Goal: Task Accomplishment & Management: Use online tool/utility

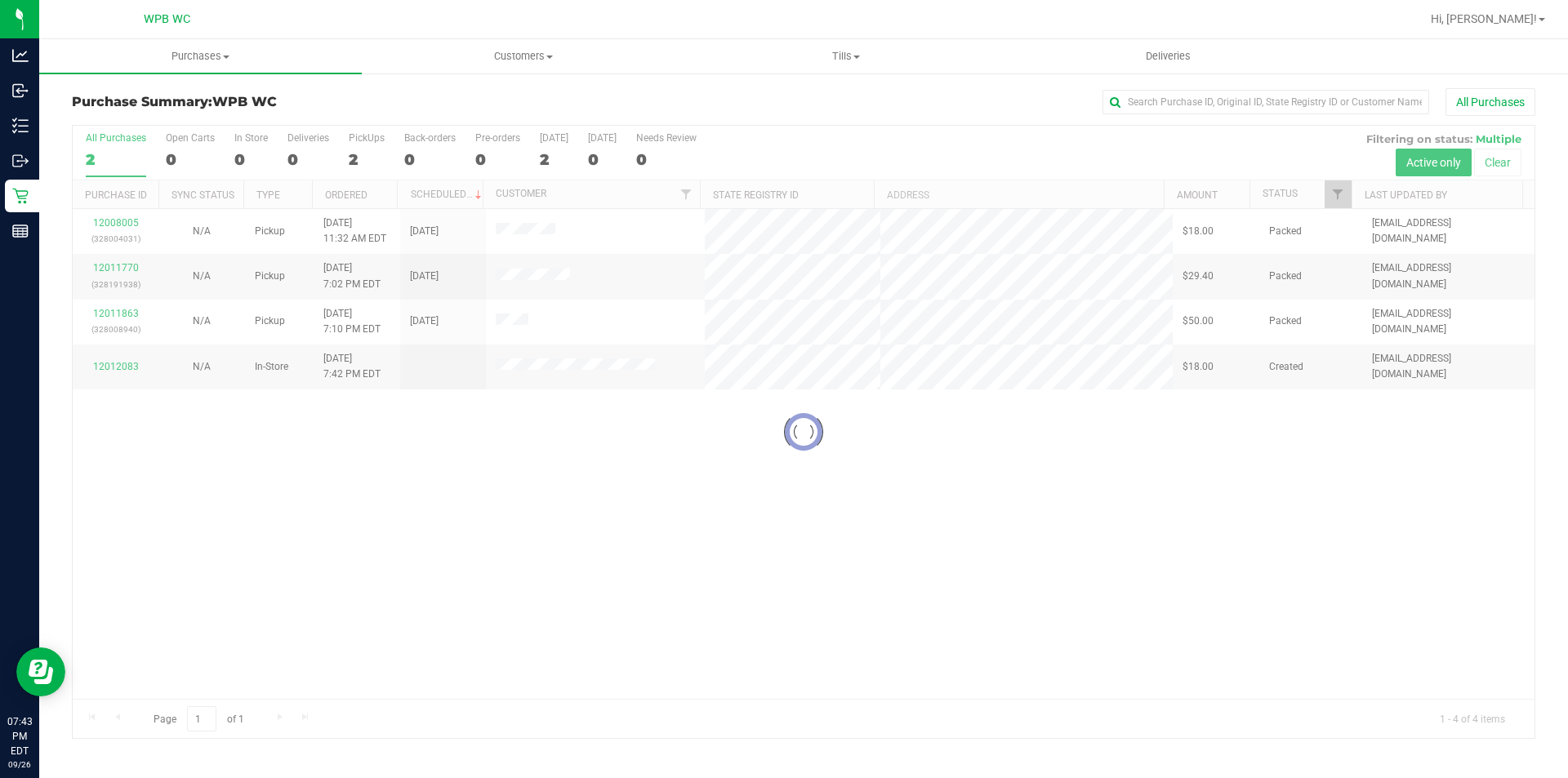
click at [588, 543] on div at bounding box center [803, 432] width 1461 height 612
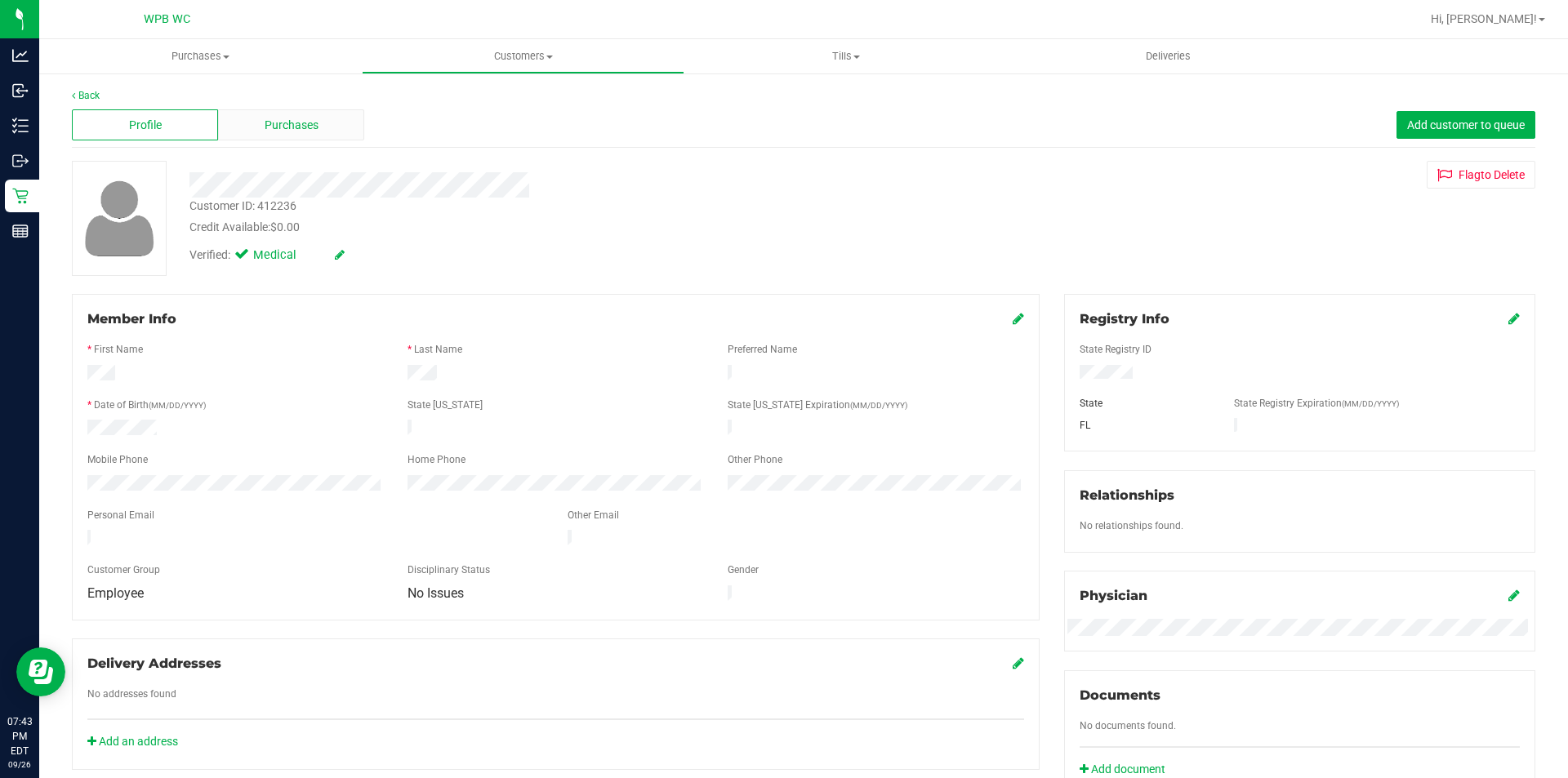
click at [258, 122] on div "Purchases" at bounding box center [291, 125] width 146 height 31
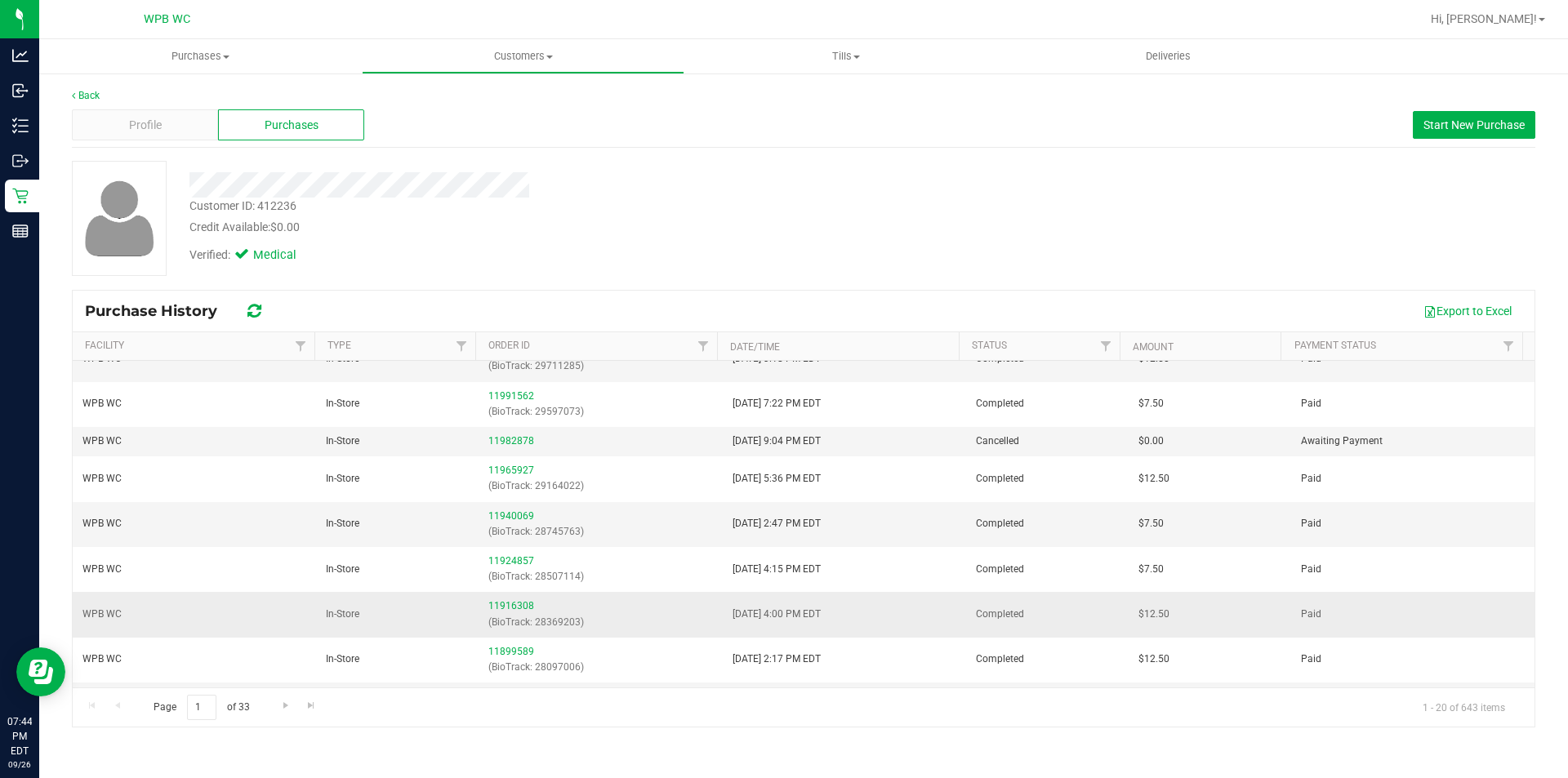
scroll to position [82, 0]
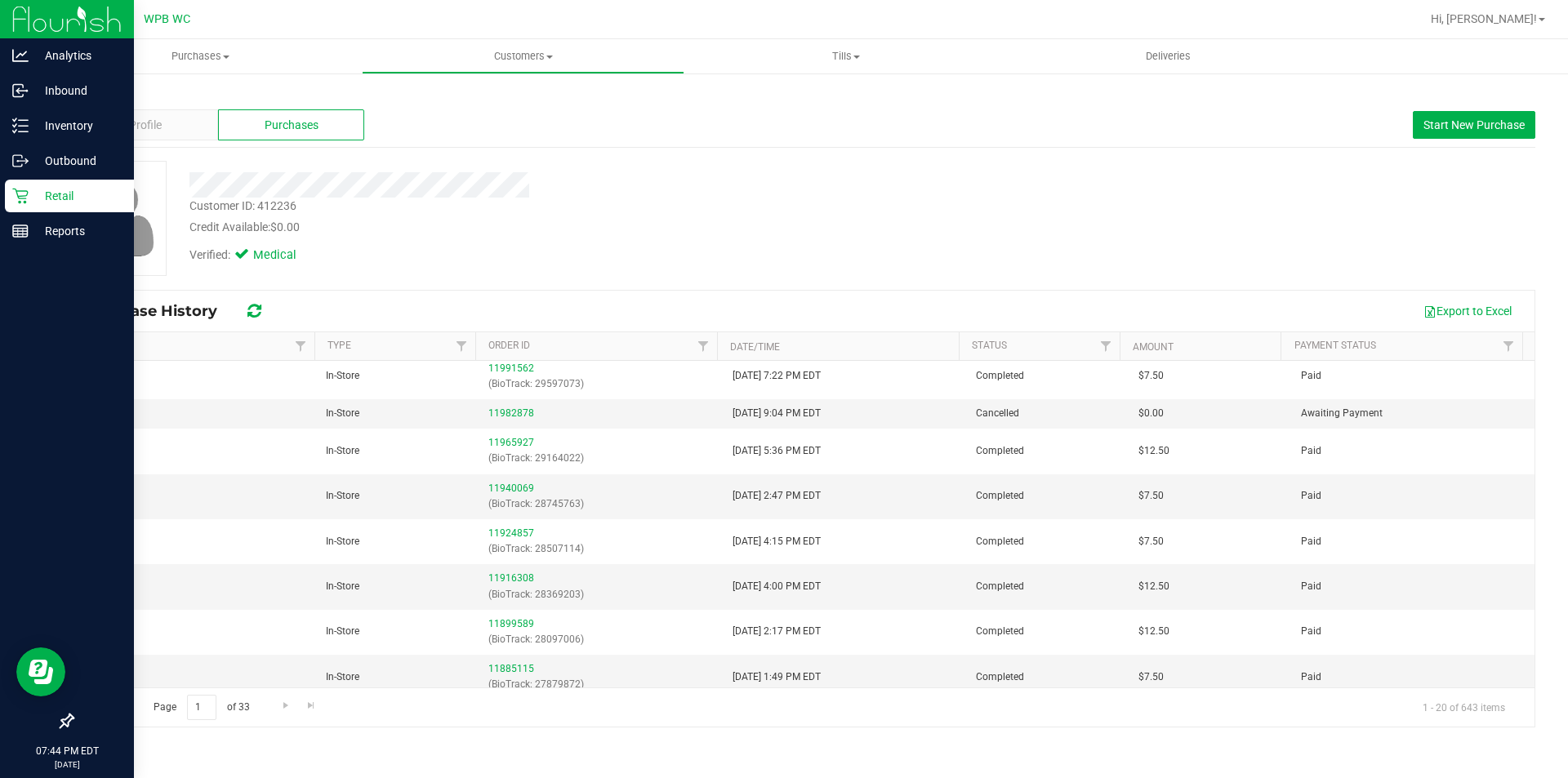
click at [11, 194] on div "Retail" at bounding box center [69, 195] width 129 height 32
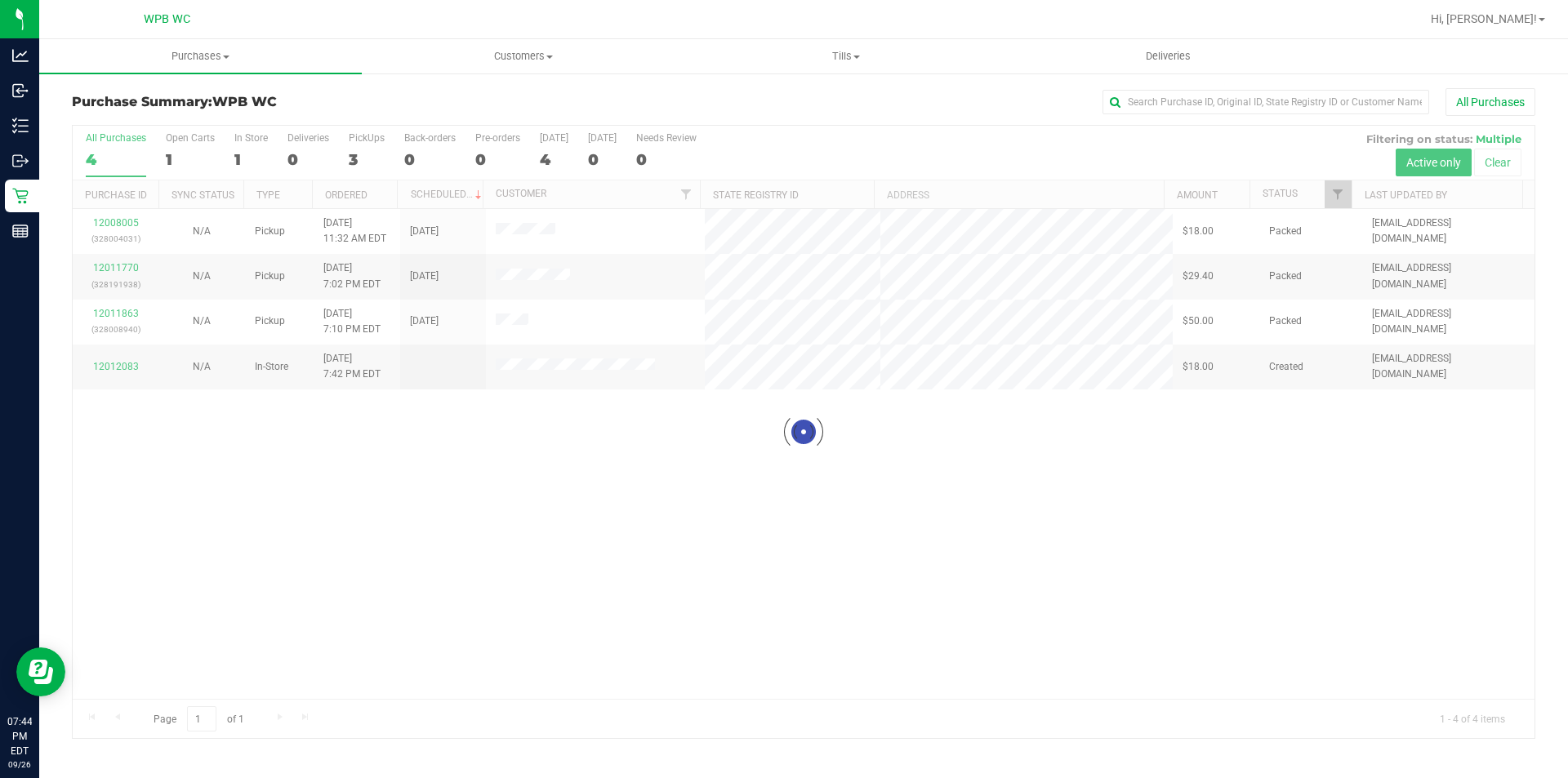
click at [120, 370] on div at bounding box center [803, 432] width 1461 height 612
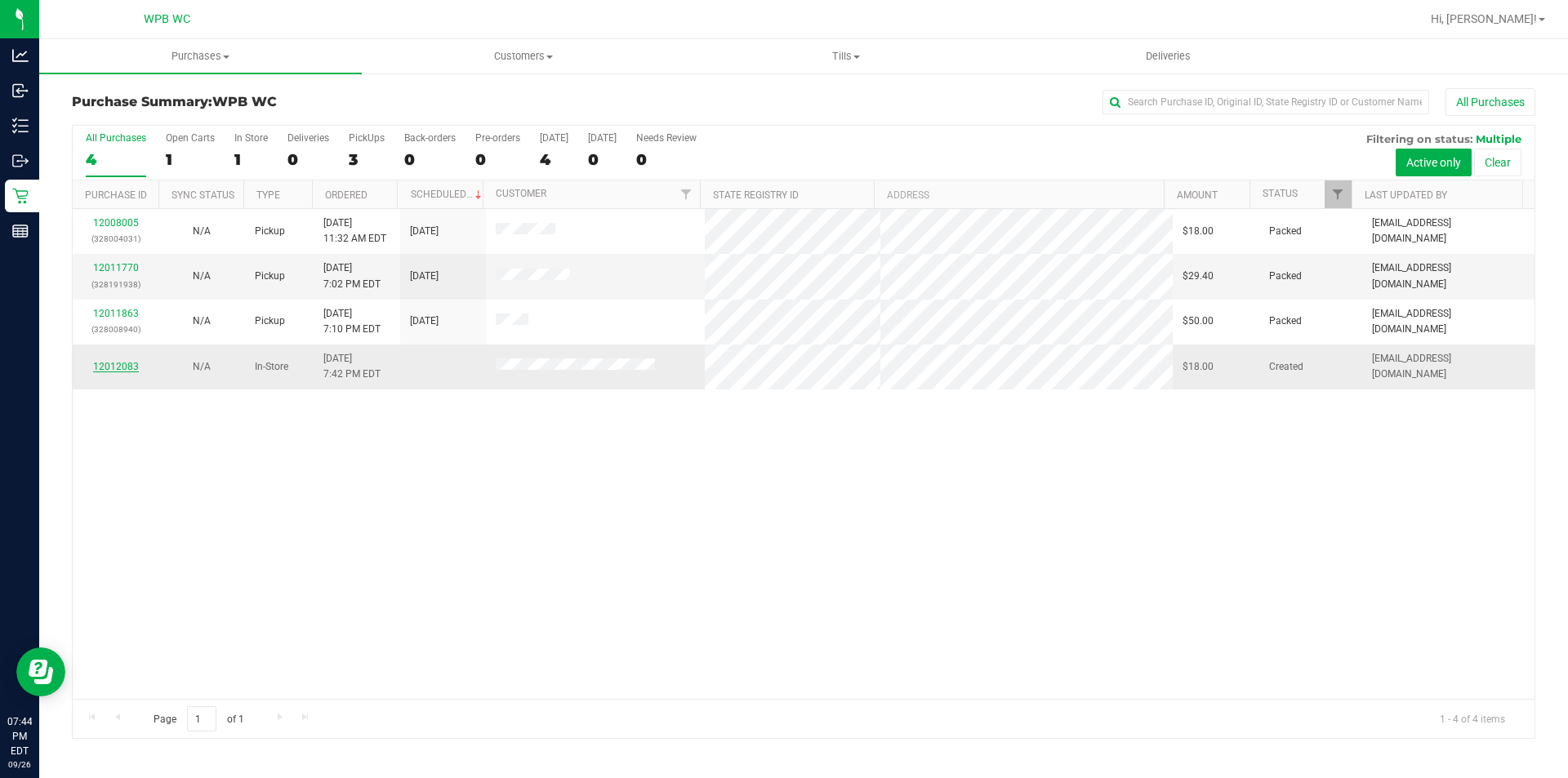
click at [123, 366] on link "12012083" at bounding box center [116, 366] width 46 height 11
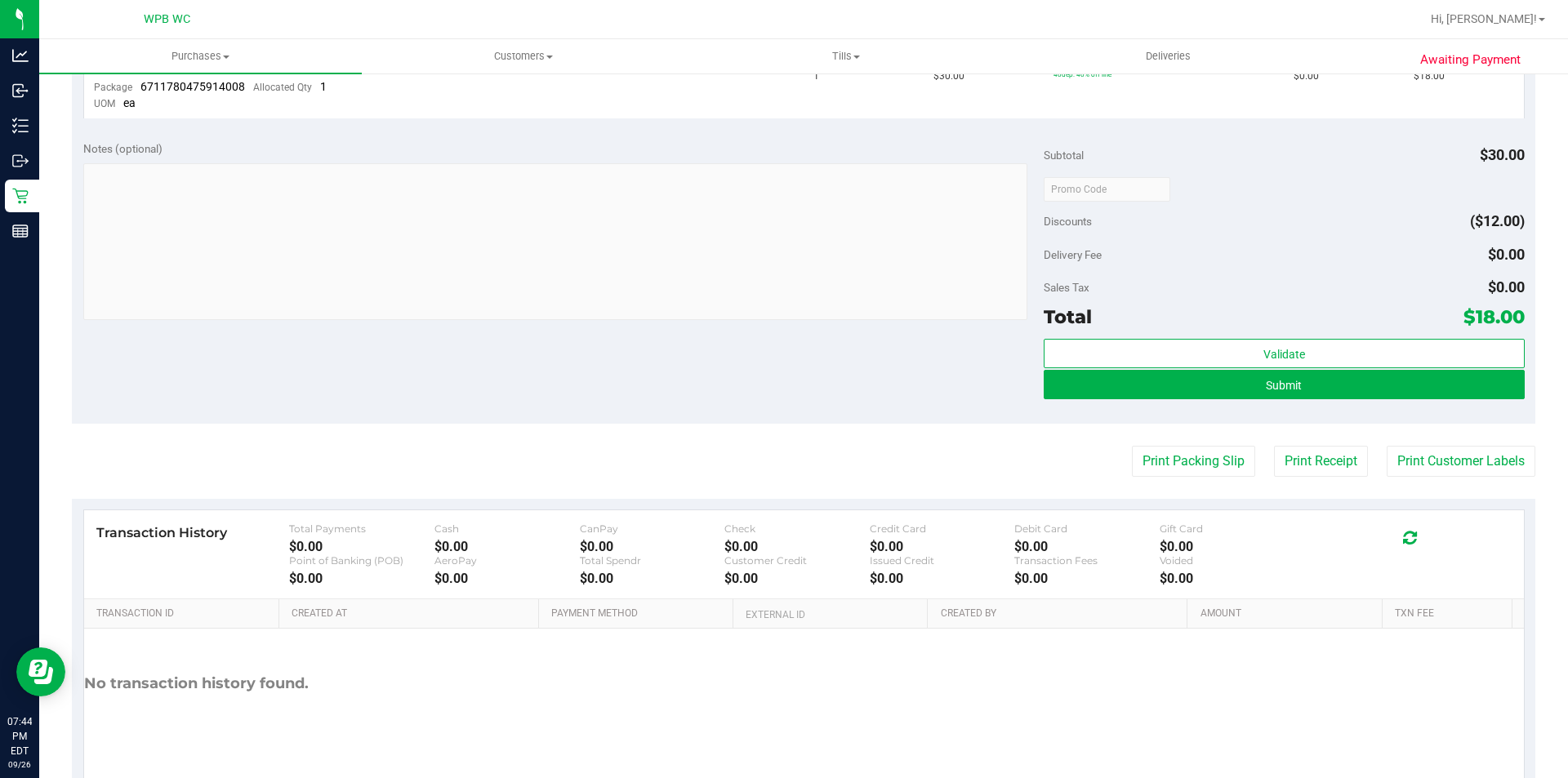
scroll to position [490, 0]
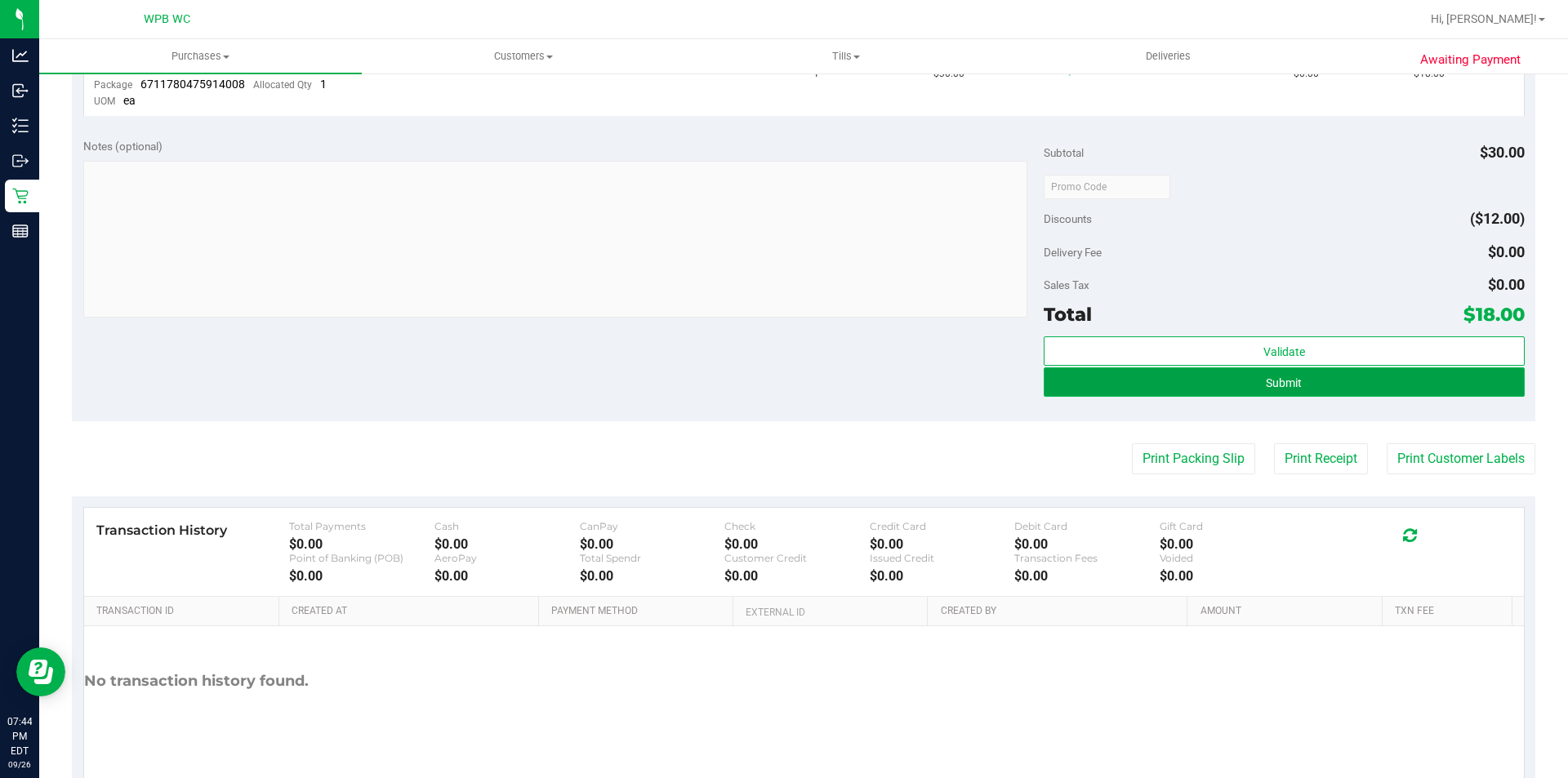
click at [1399, 394] on button "Submit" at bounding box center [1283, 381] width 480 height 30
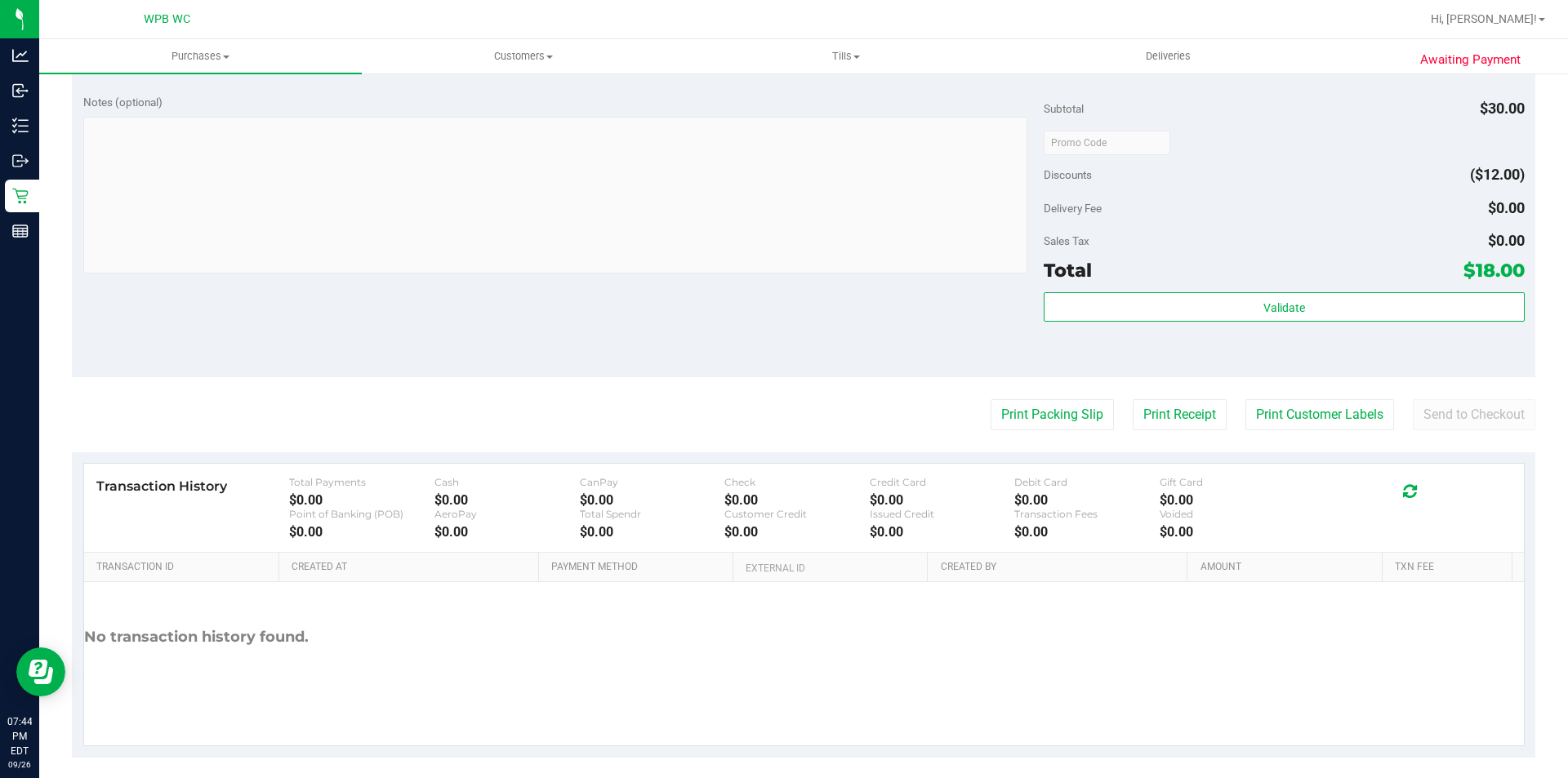
scroll to position [571, 0]
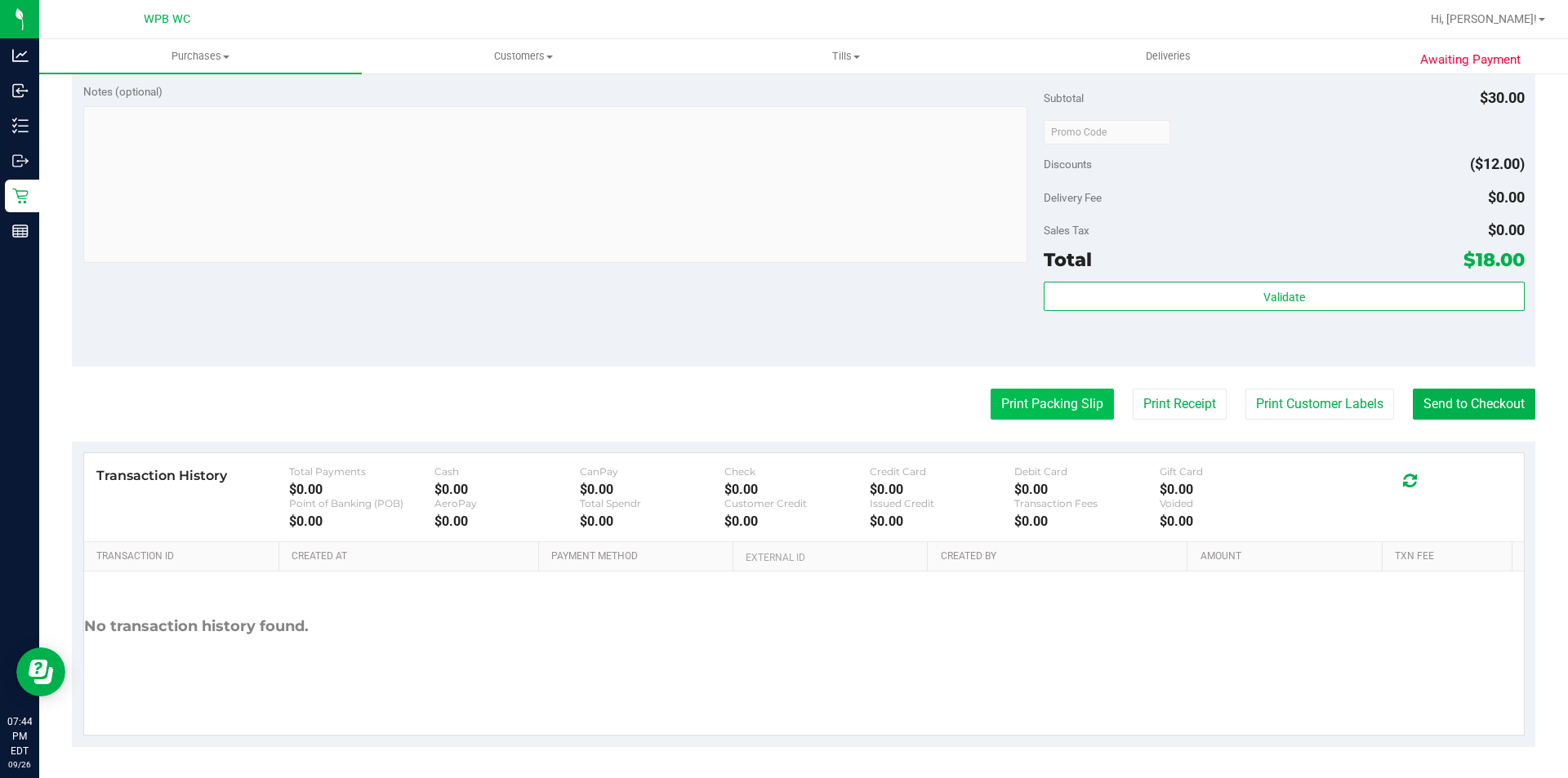
click at [1068, 406] on button "Print Packing Slip" at bounding box center [1051, 403] width 123 height 31
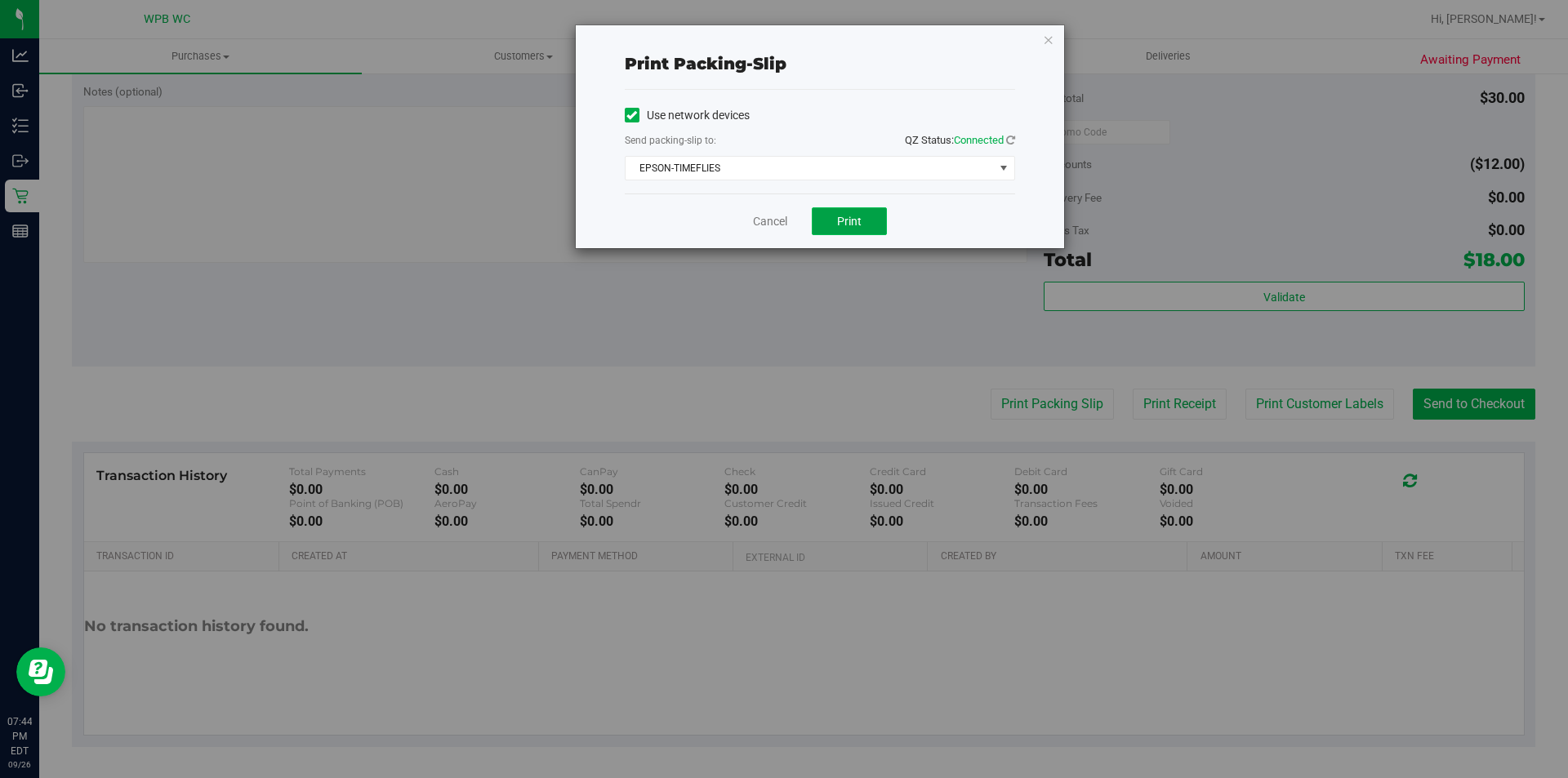
click at [833, 217] on button "Print" at bounding box center [849, 220] width 75 height 28
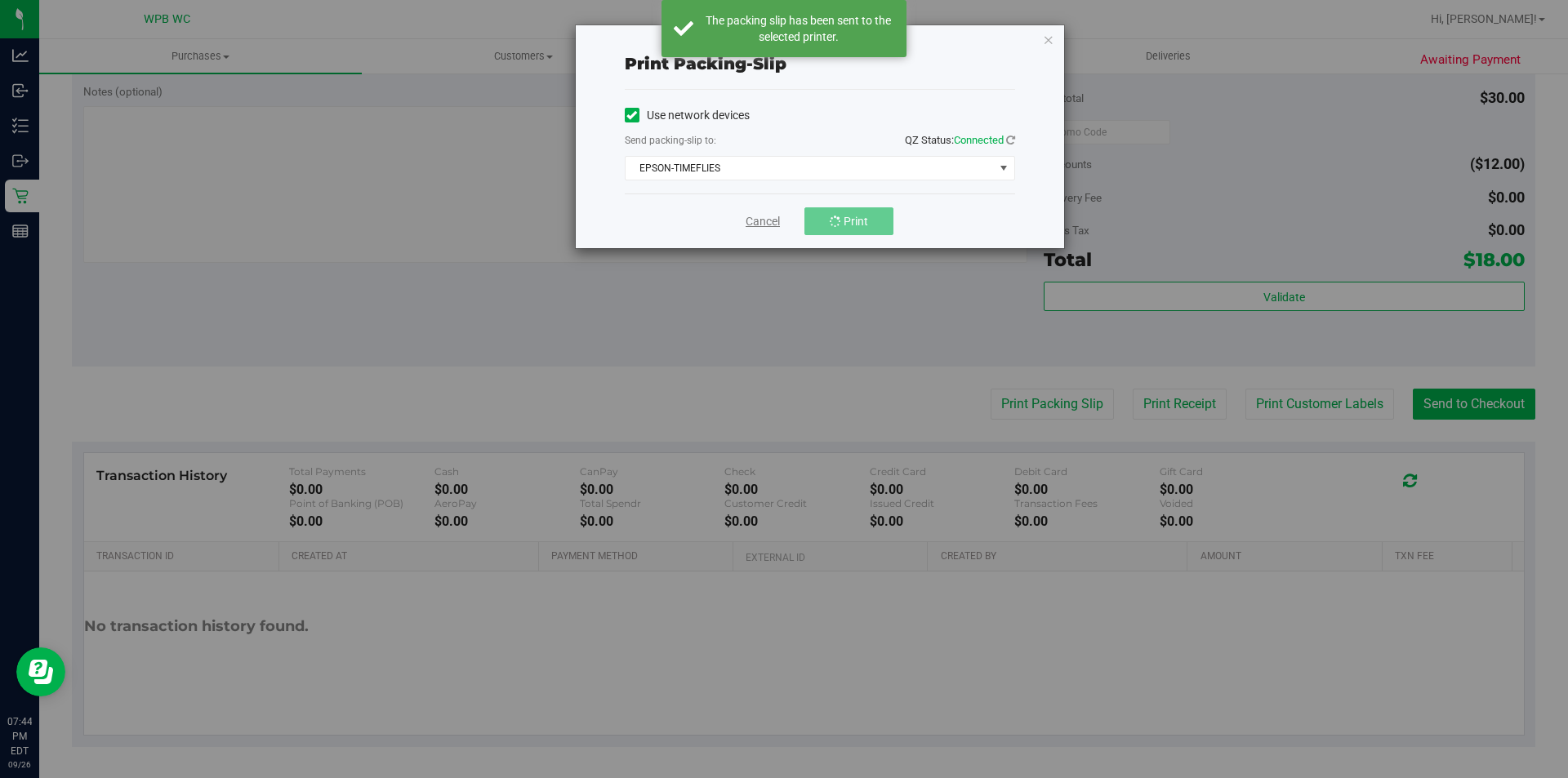
click at [761, 219] on link "Cancel" at bounding box center [763, 221] width 34 height 17
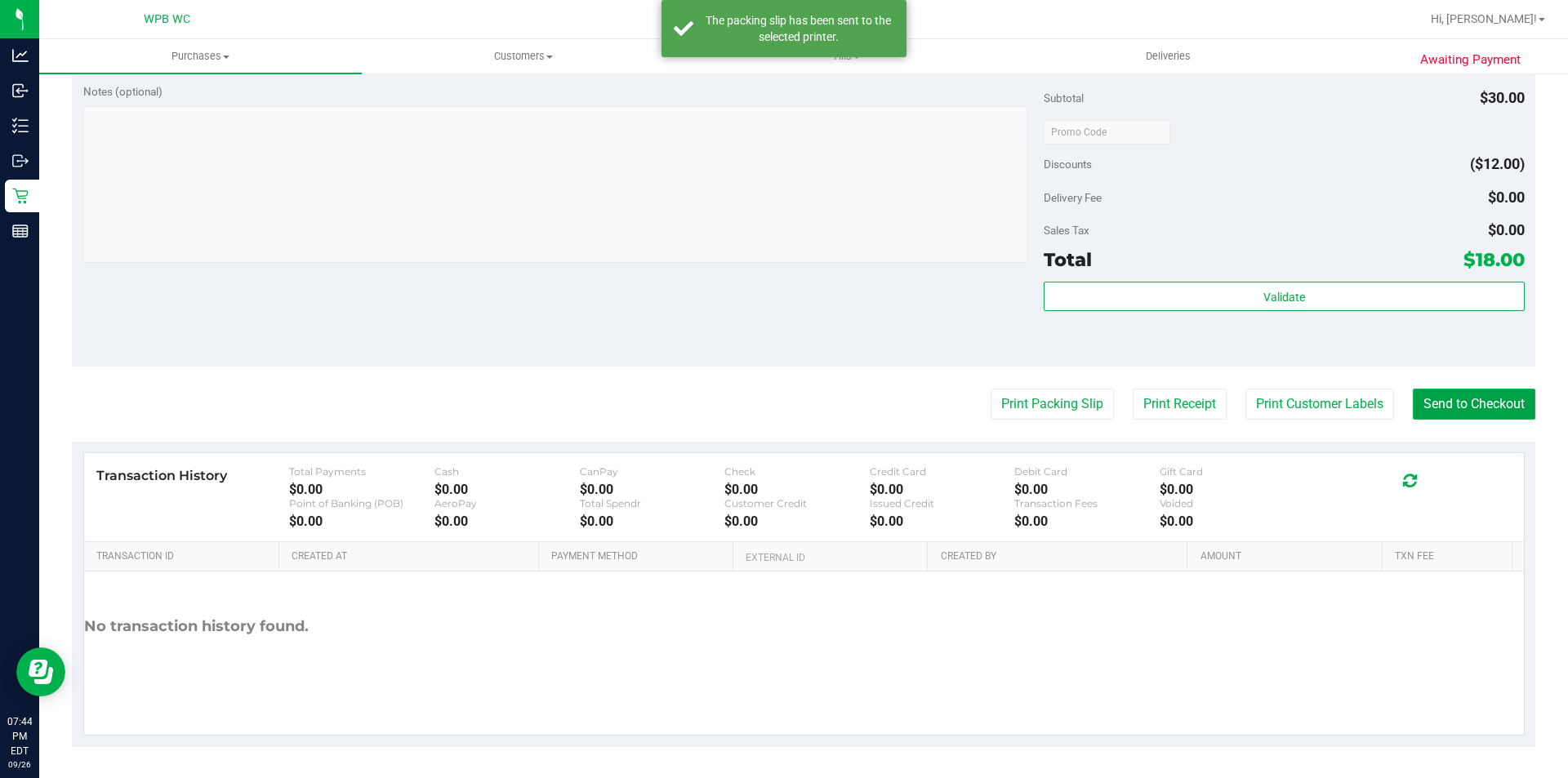
click at [1452, 395] on button "Send to Checkout" at bounding box center [1474, 403] width 122 height 31
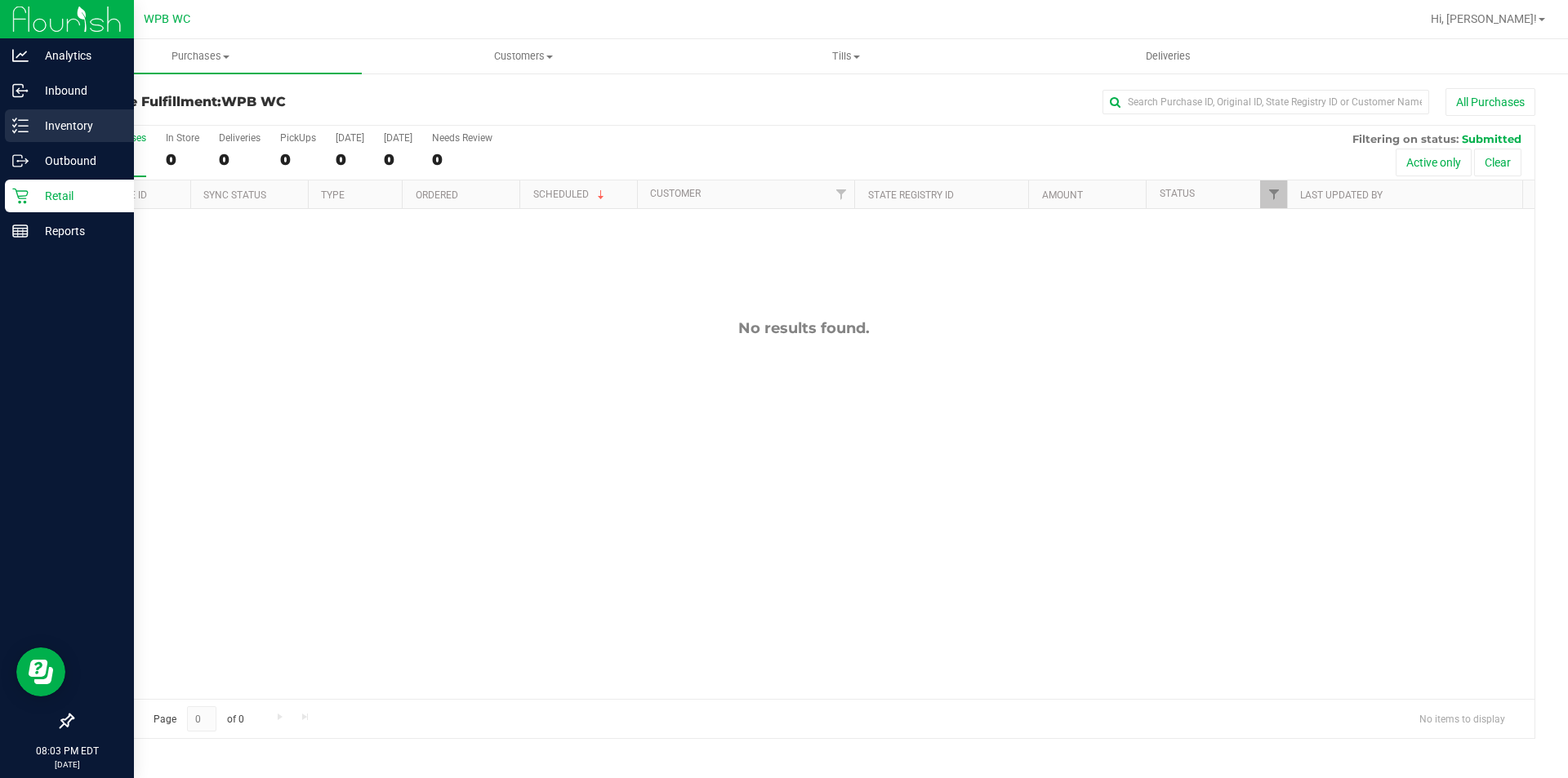
click at [50, 119] on p "Inventory" at bounding box center [77, 126] width 98 height 20
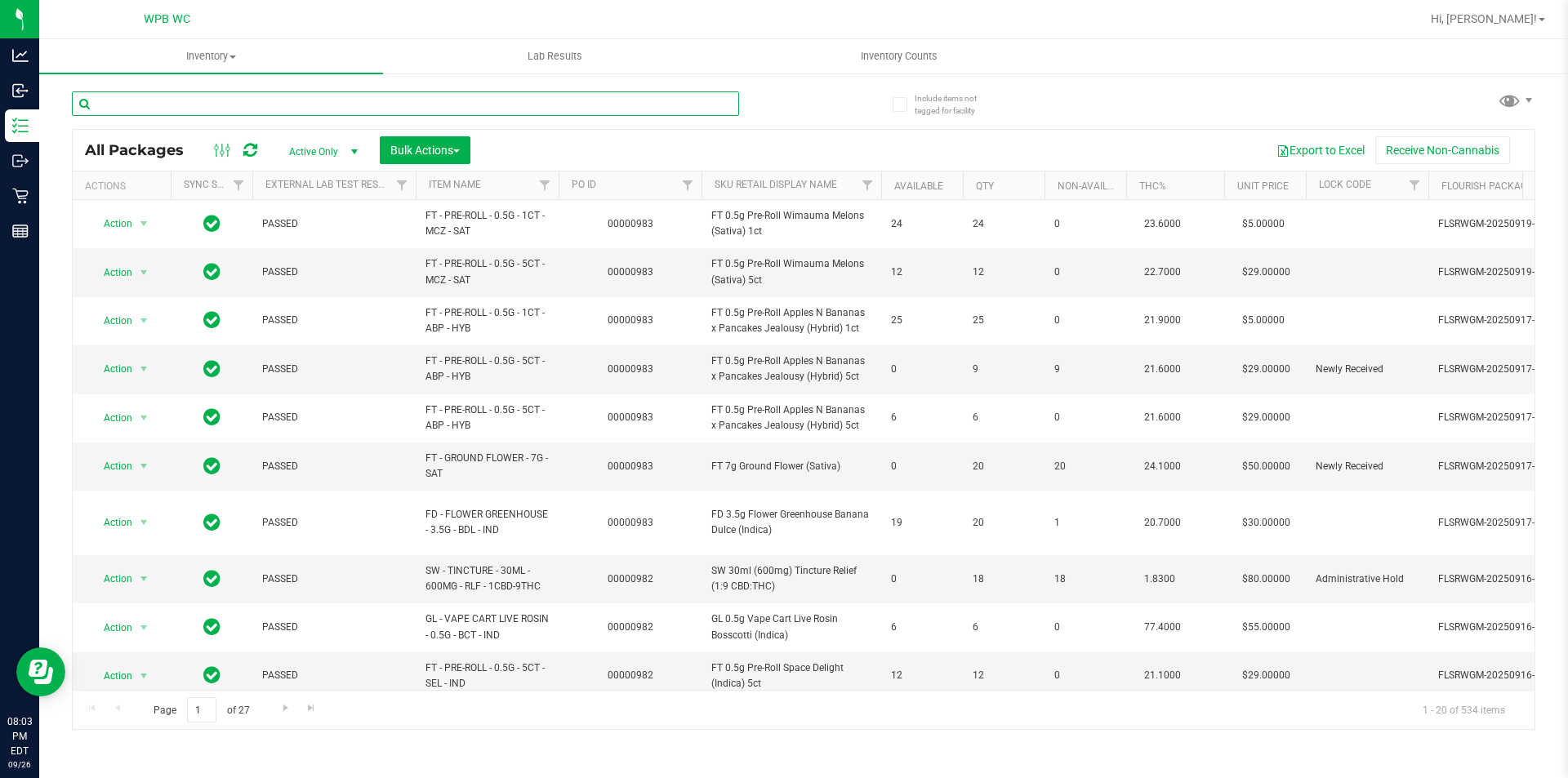
click at [230, 107] on input "text" at bounding box center [404, 104] width 667 height 25
click at [302, 104] on input "text" at bounding box center [404, 104] width 667 height 25
type input "pine"
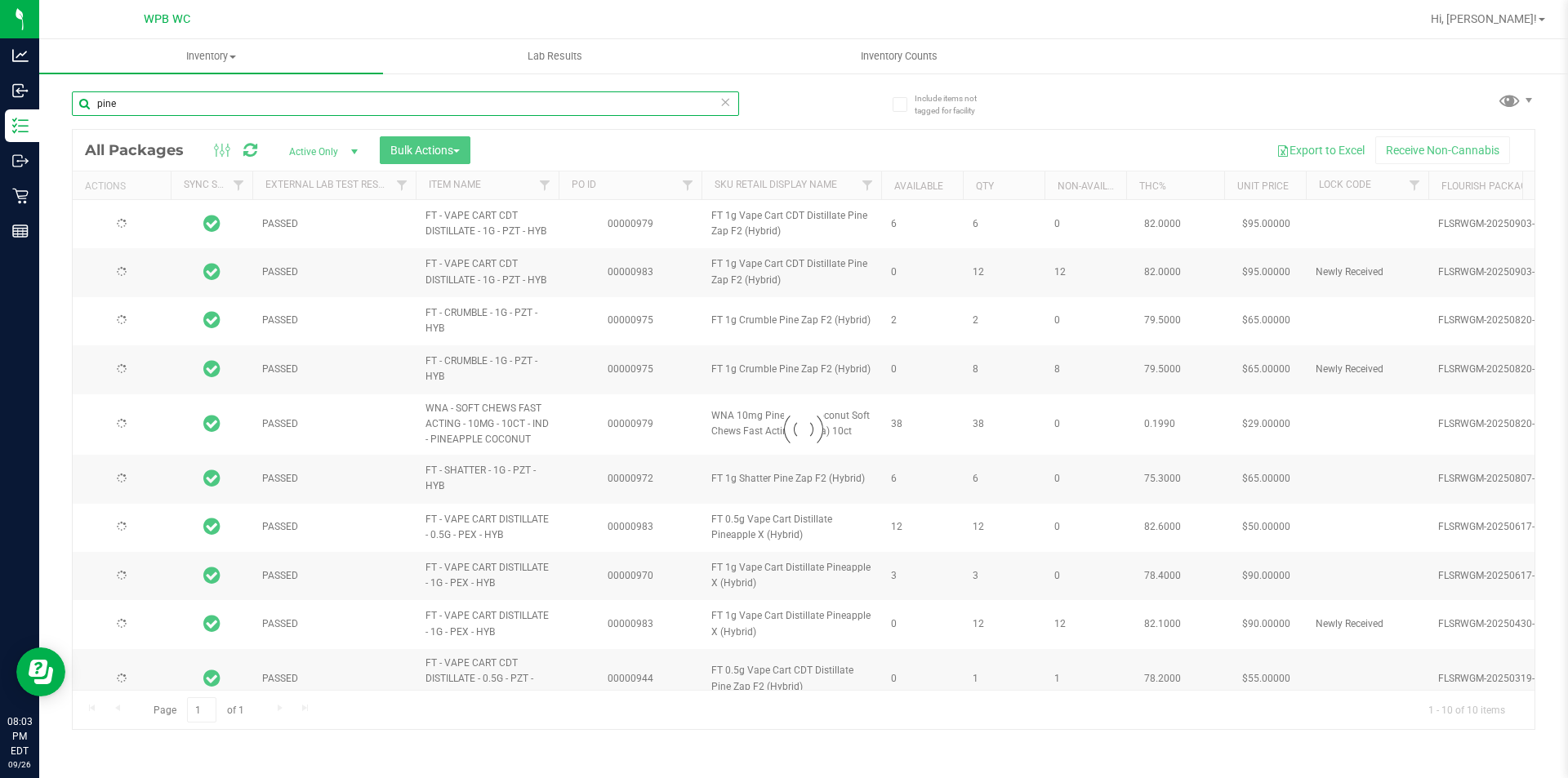
type input "[DATE]"
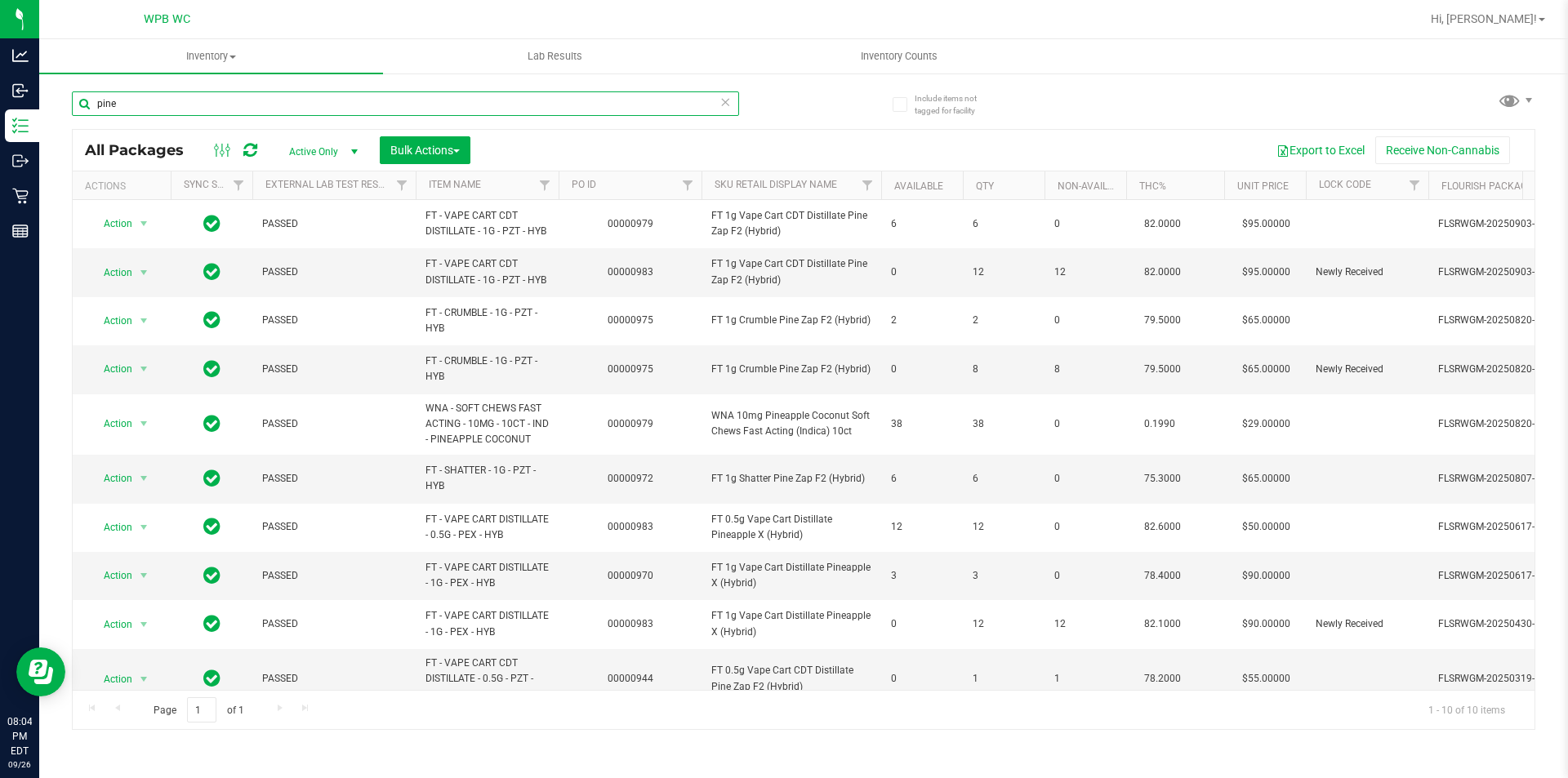
type input "pine"
